Goal: Find specific page/section: Find specific page/section

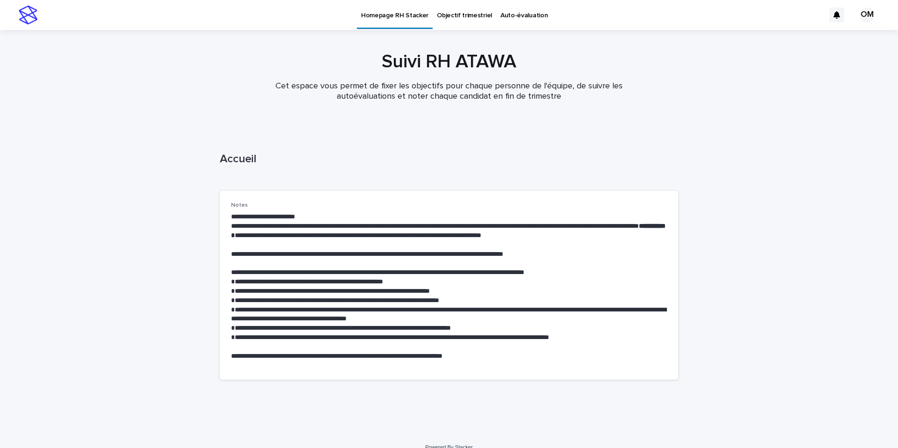
click at [453, 13] on p "Objectif trimestriel" at bounding box center [464, 10] width 55 height 20
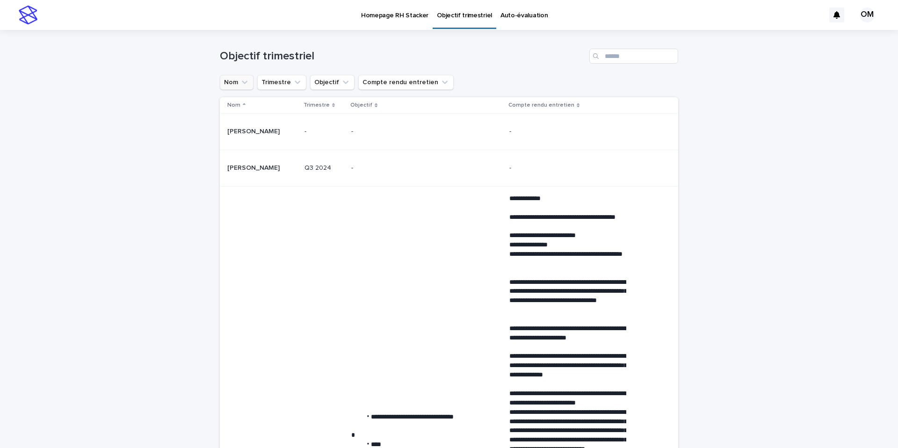
click at [235, 88] on button "Nom" at bounding box center [237, 82] width 34 height 15
click at [244, 125] on input at bounding box center [283, 124] width 119 height 15
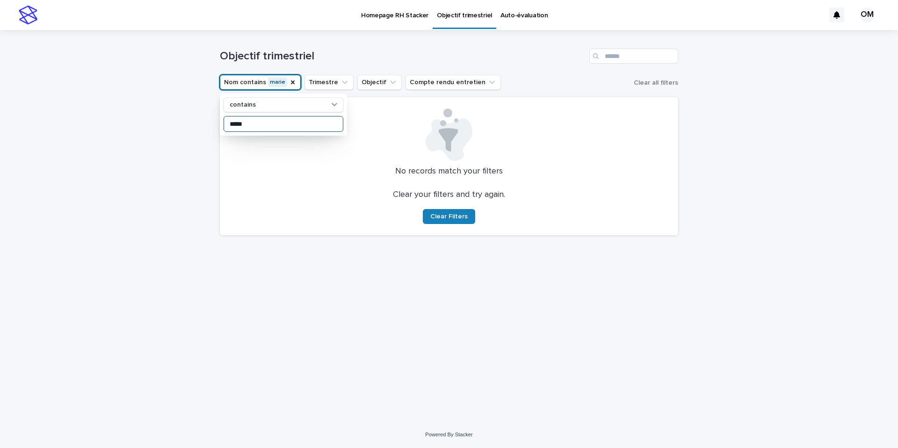
type input "*****"
click at [165, 136] on div "Loading... Saving… Loading... Saving… Objectif trimestriel Nom contains marie c…" at bounding box center [449, 226] width 898 height 392
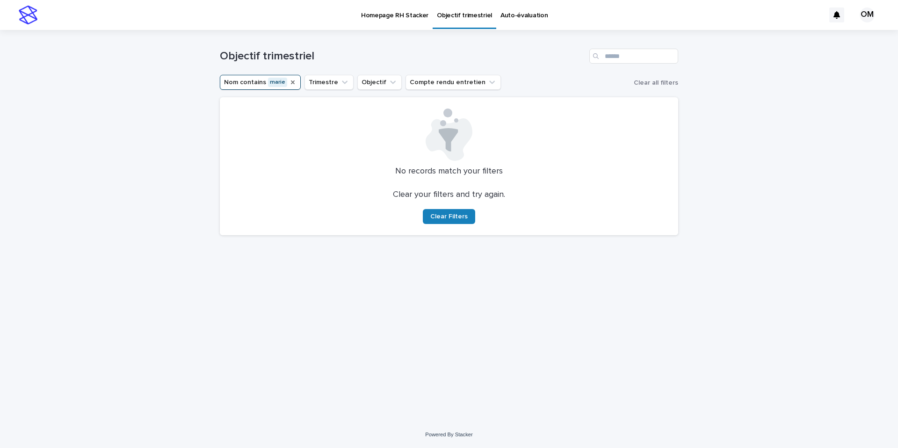
click at [289, 84] on icon "Nom" at bounding box center [292, 82] width 7 height 7
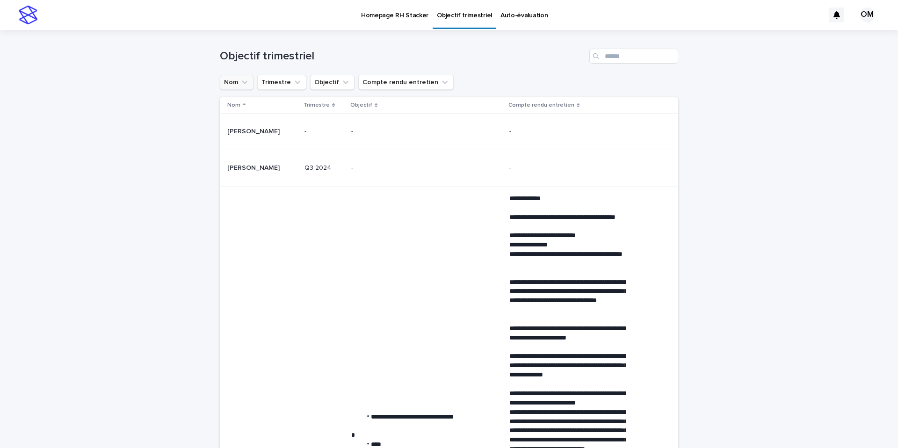
click at [297, 135] on p at bounding box center [262, 132] width 70 height 8
